Goal: Register for event/course

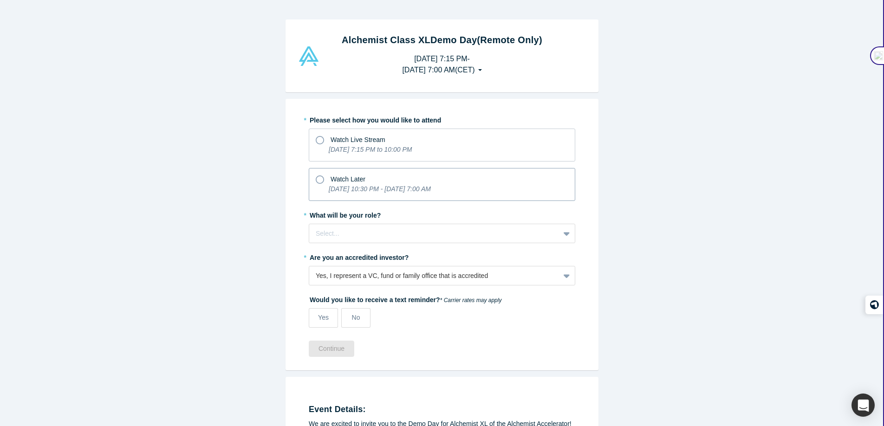
click at [360, 180] on span "Watch Later" at bounding box center [348, 178] width 35 height 7
click at [0, 0] on input "Watch Later [DATE] 10:30 PM - [DATE] 7:00 AM" at bounding box center [0, 0] width 0 height 0
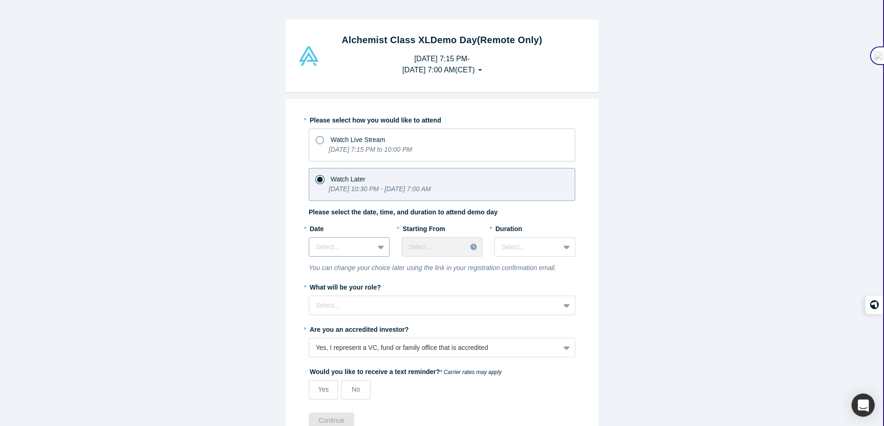
click at [357, 249] on div at bounding box center [342, 247] width 52 height 12
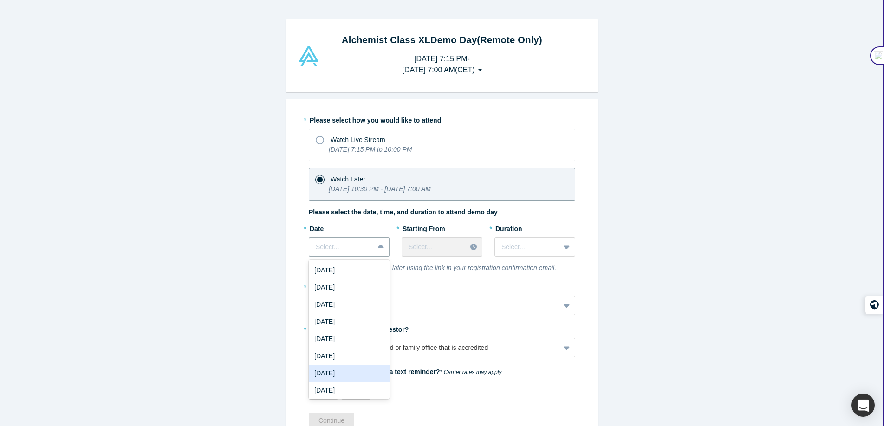
click at [338, 373] on div "[DATE]" at bounding box center [349, 373] width 81 height 17
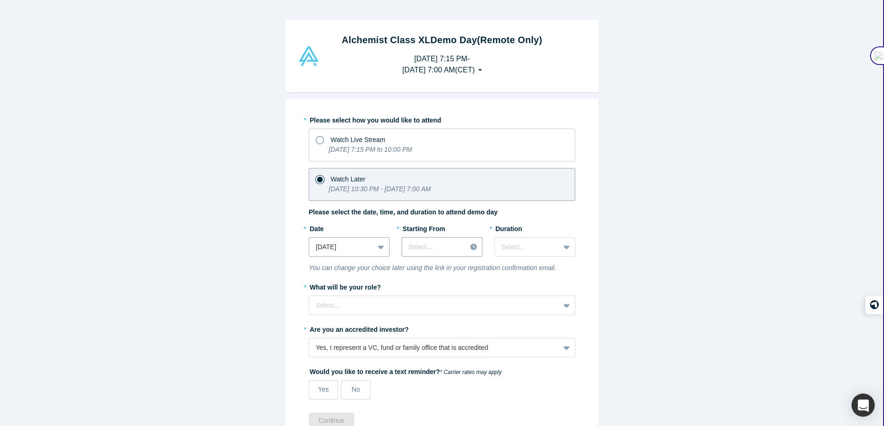
click at [439, 248] on div at bounding box center [434, 247] width 51 height 12
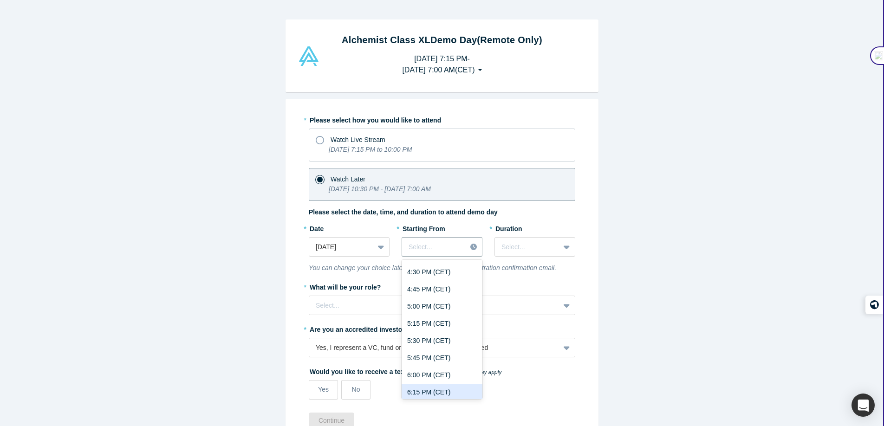
scroll to position [1137, 0]
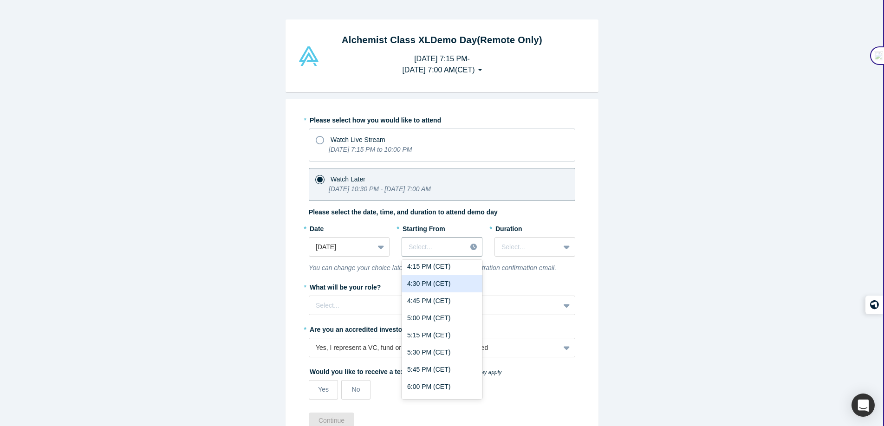
click at [427, 284] on div "4:30 PM (CET)" at bounding box center [442, 283] width 81 height 17
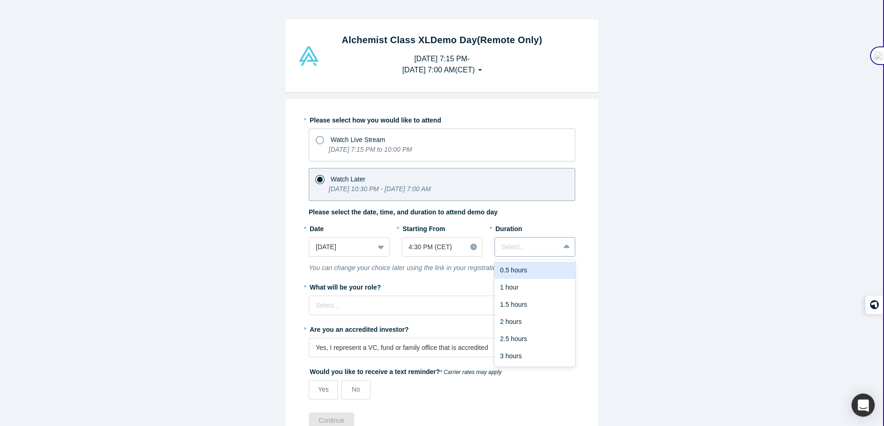
click at [536, 253] on div "Select..." at bounding box center [527, 247] width 65 height 15
click at [521, 314] on div "2 hours" at bounding box center [534, 321] width 81 height 17
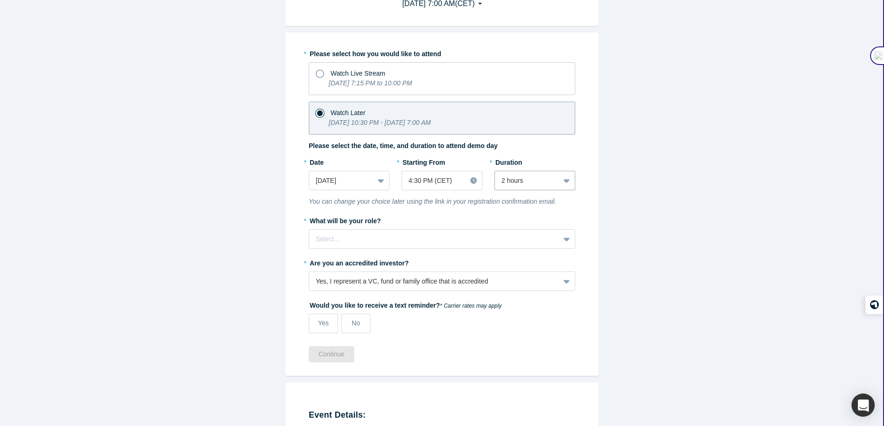
scroll to position [67, 0]
click at [446, 237] on div at bounding box center [434, 239] width 237 height 12
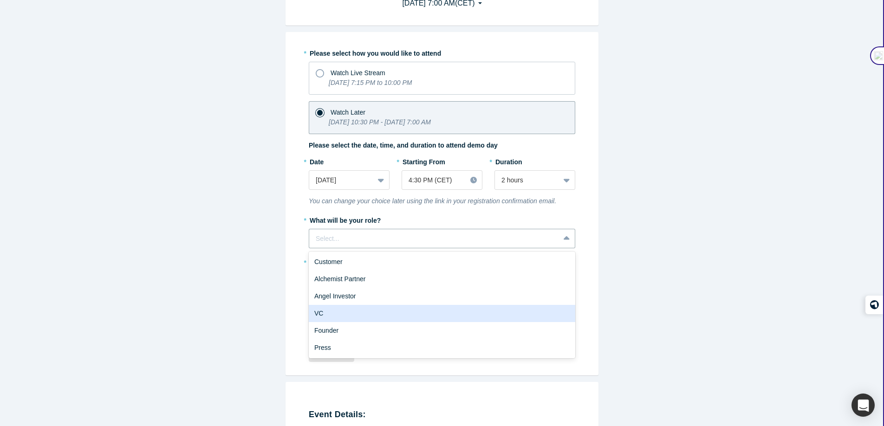
click at [409, 306] on div "VC" at bounding box center [442, 313] width 266 height 17
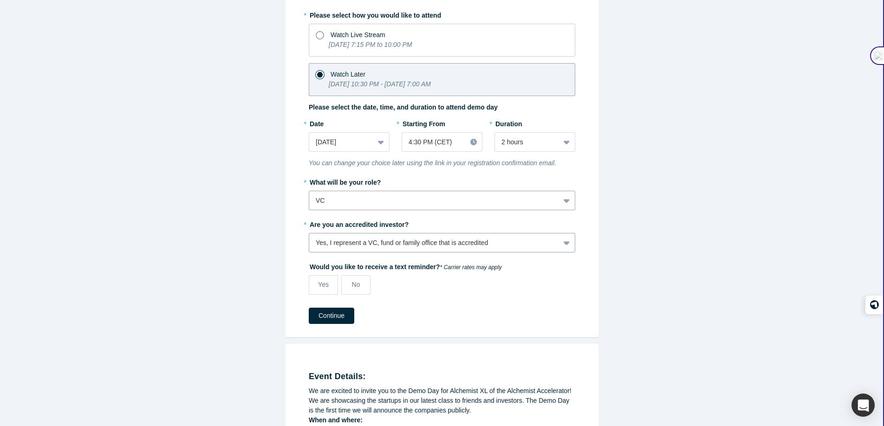
scroll to position [107, 0]
click at [370, 252] on div "* Please select how you would like to attend Watch Live Stream [DATE] 7:15 PM t…" at bounding box center [442, 153] width 266 height 294
click at [368, 245] on div "Yes, I represent a VC, fund or family office that is accredited" at bounding box center [434, 241] width 237 height 10
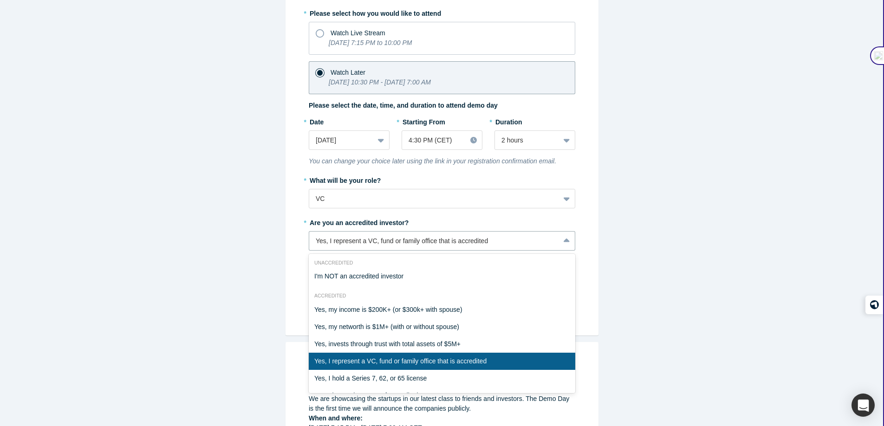
click at [391, 362] on div "Yes, I represent a VC, fund or family office that is accredited" at bounding box center [442, 361] width 266 height 17
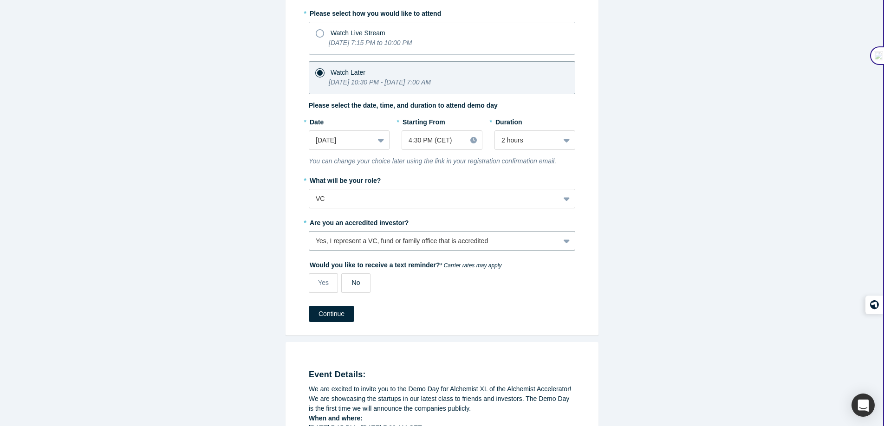
click at [362, 280] on label "No" at bounding box center [355, 282] width 29 height 19
click at [0, 0] on input "No" at bounding box center [0, 0] width 0 height 0
click at [345, 317] on button "Continue" at bounding box center [331, 314] width 45 height 16
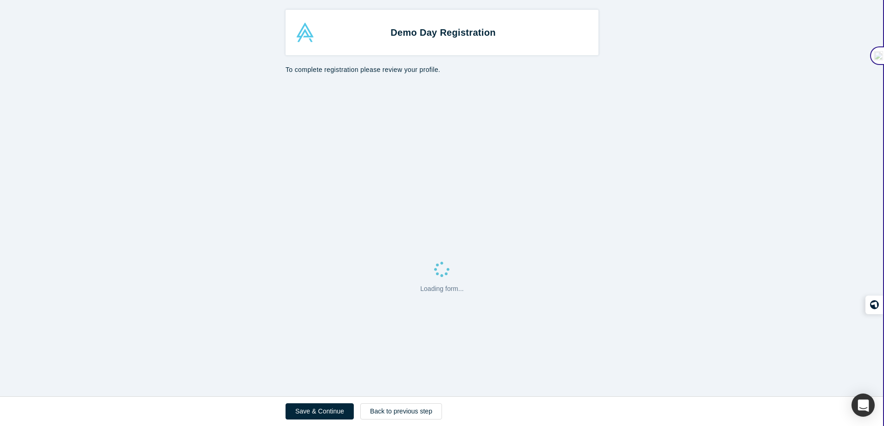
select select "US"
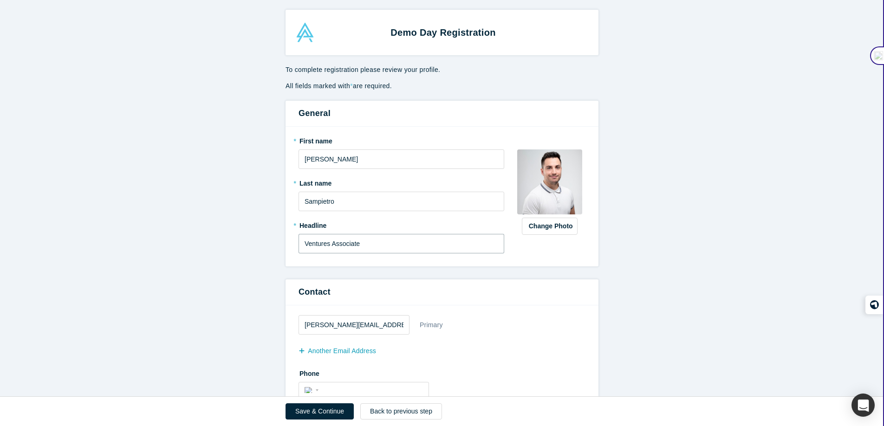
click at [299, 242] on input "Ventures Associate" at bounding box center [402, 243] width 206 height 19
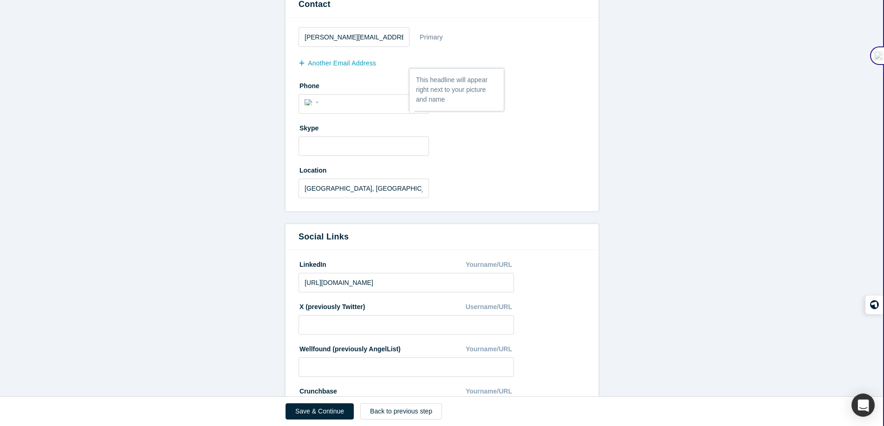
scroll to position [361, 0]
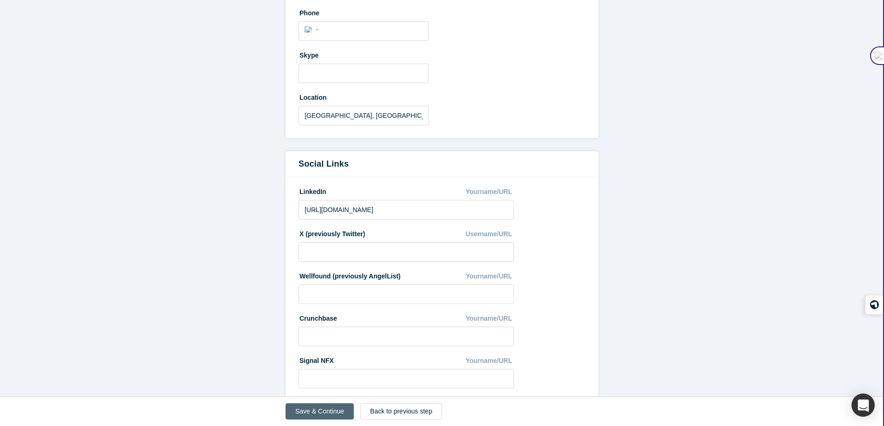
type input "Snr Ventures Associate"
click at [315, 414] on button "Save & Continue" at bounding box center [320, 411] width 68 height 16
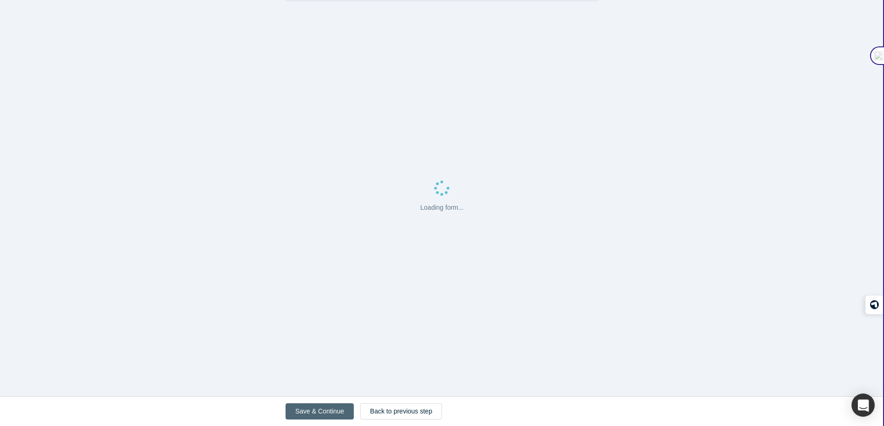
scroll to position [0, 0]
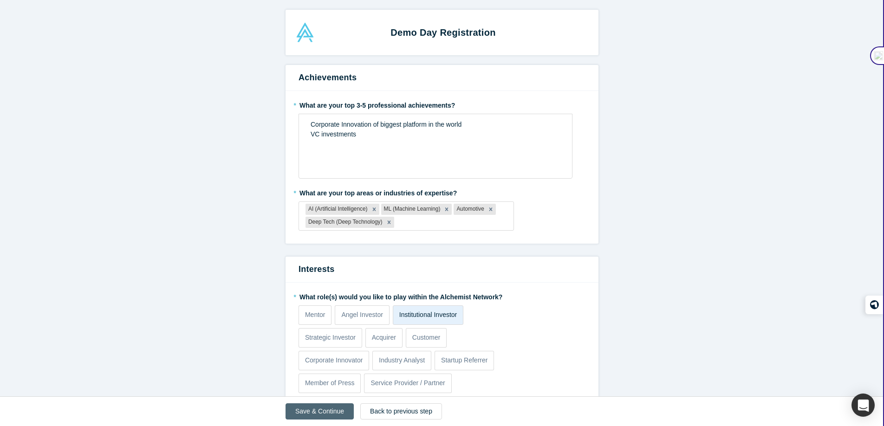
click at [315, 414] on button "Save & Continue" at bounding box center [320, 411] width 68 height 16
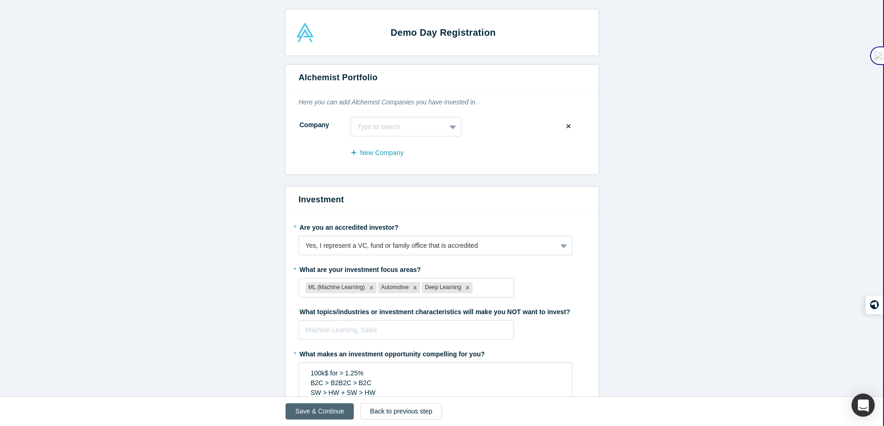
click at [315, 414] on button "Save & Continue" at bounding box center [320, 411] width 68 height 16
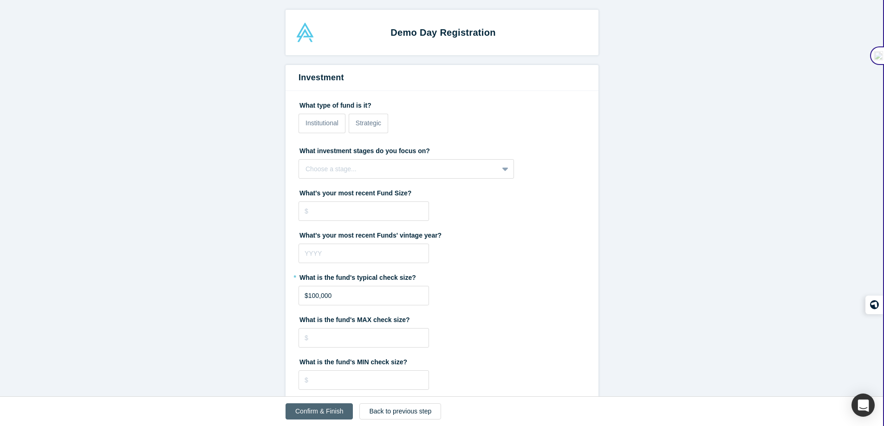
click at [315, 414] on button "Confirm & Finish" at bounding box center [319, 411] width 67 height 16
